Goal: Task Accomplishment & Management: Manage account settings

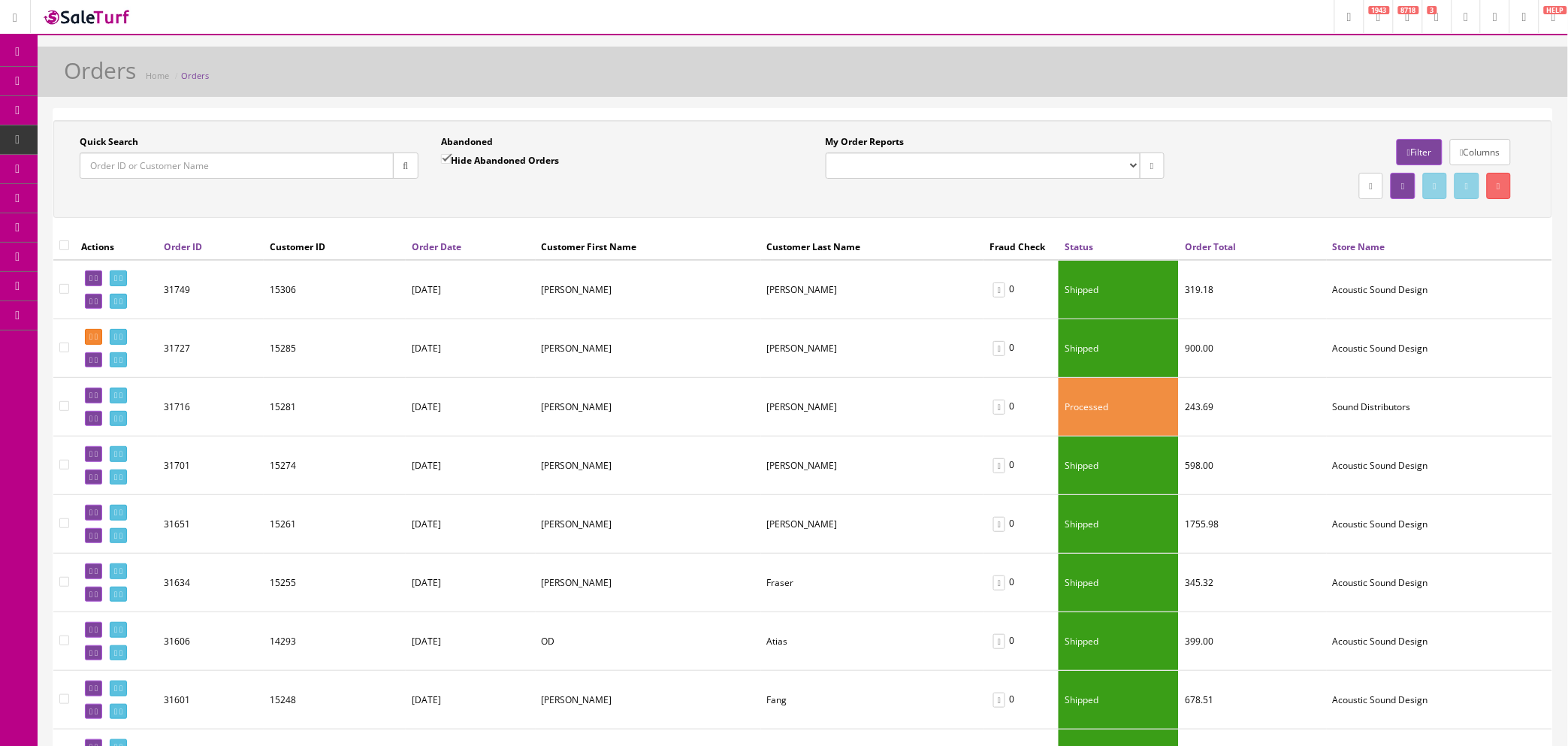
click at [198, 75] on link "Orders" at bounding box center [195, 75] width 28 height 11
click at [199, 74] on link "Orders" at bounding box center [195, 75] width 28 height 11
